Goal: Check status: Check status

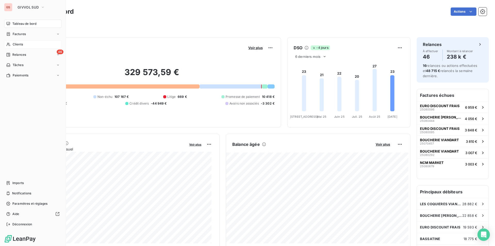
click at [19, 43] on span "Clients" at bounding box center [18, 44] width 10 height 5
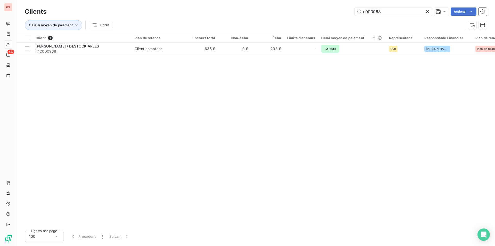
drag, startPoint x: 371, startPoint y: 12, endPoint x: 433, endPoint y: 12, distance: 61.9
click at [433, 12] on div "c000968 Actions" at bounding box center [270, 11] width 434 height 8
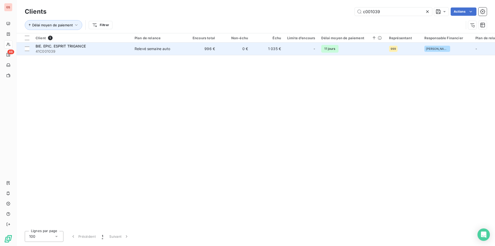
type input "c001039"
click at [126, 49] on span "41C001039" at bounding box center [82, 51] width 93 height 5
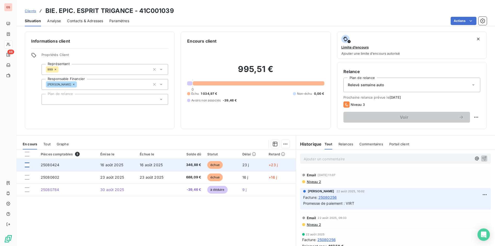
click at [28, 165] on div at bounding box center [27, 164] width 5 height 5
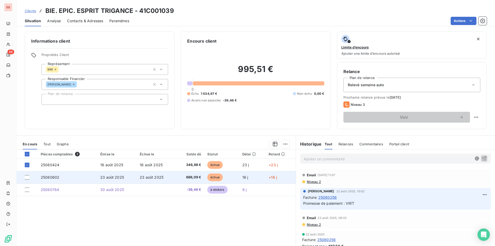
click at [28, 173] on td at bounding box center [26, 177] width 21 height 12
click at [27, 176] on div at bounding box center [27, 177] width 5 height 5
